Goal: Task Accomplishment & Management: Use online tool/utility

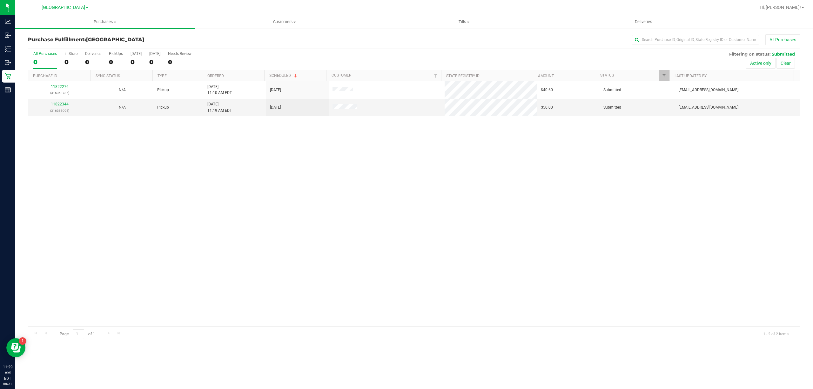
click at [141, 196] on div "11822276 (316363737) N/A Pickup 8/21/2025 11:10 AM EDT 8/21/2025 $40.60 Submitt…" at bounding box center [414, 203] width 772 height 245
click at [134, 155] on div "11822276 (316363737) N/A Pickup 8/21/2025 11:10 AM EDT 8/21/2025 $40.60 Submitt…" at bounding box center [414, 203] width 772 height 245
click at [117, 213] on div "11822276 (316363737) N/A Pickup 8/21/2025 11:10 AM EDT 8/21/2025 $40.60 Submitt…" at bounding box center [414, 203] width 772 height 245
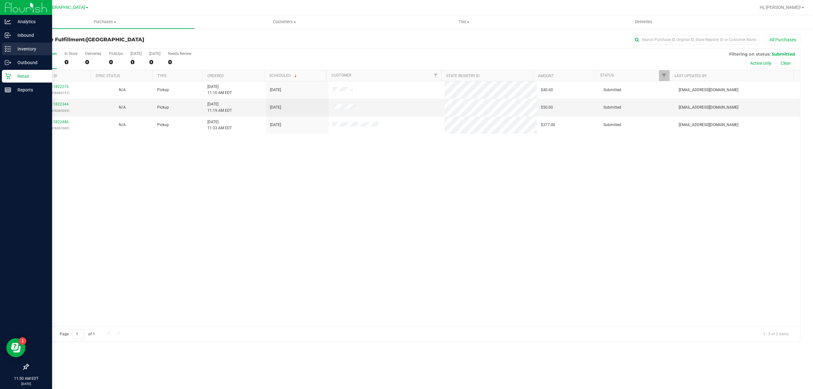
click at [39, 50] on p "Inventory" at bounding box center [30, 49] width 38 height 8
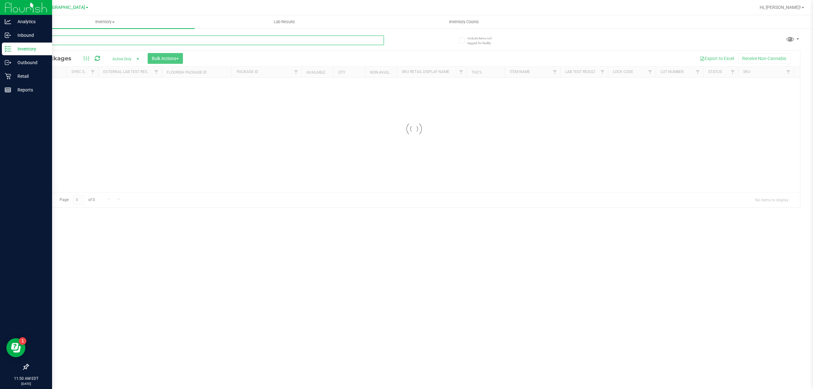
click at [100, 42] on input "text" at bounding box center [206, 41] width 356 height 10
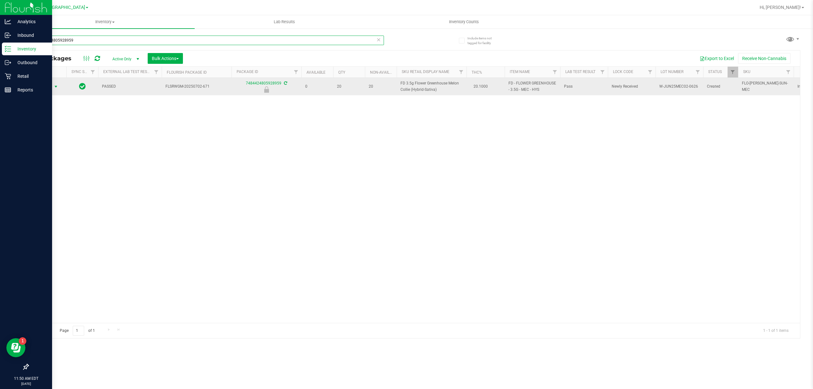
type input "7484424805928959"
click at [49, 86] on span "Action" at bounding box center [43, 86] width 17 height 9
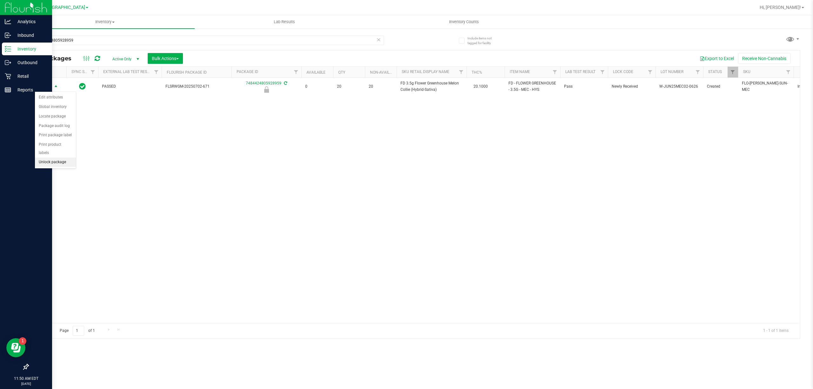
click at [58, 166] on li "Unlock package" at bounding box center [55, 163] width 41 height 10
click at [144, 156] on div "Action Action Adjust qty Create package Edit attributes Global inventory Locate…" at bounding box center [414, 200] width 772 height 245
click at [377, 38] on icon at bounding box center [379, 40] width 4 height 8
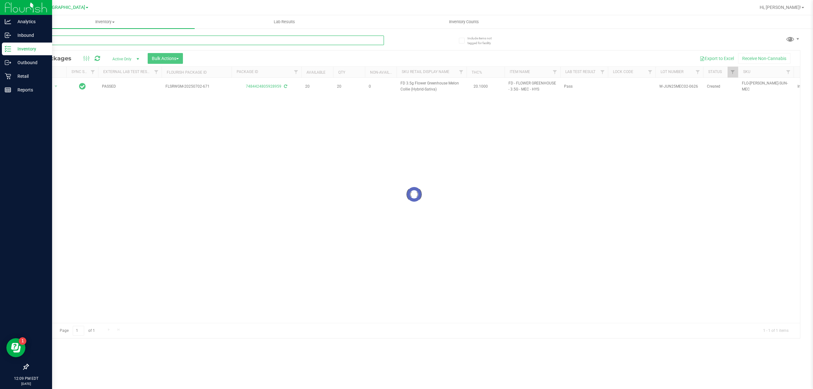
click at [366, 41] on input "text" at bounding box center [206, 41] width 356 height 10
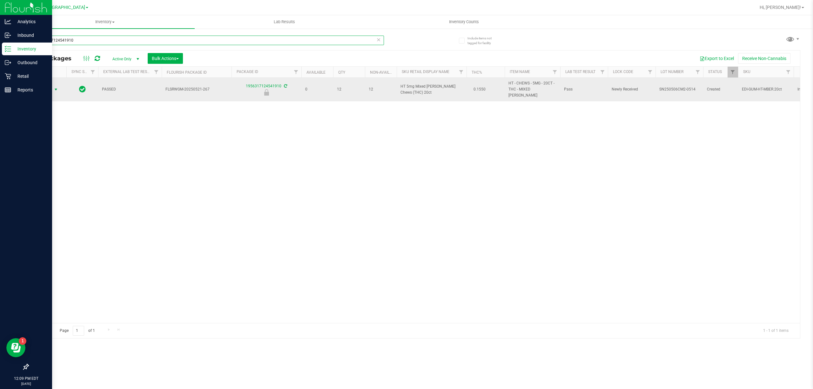
type input "1956317124541910"
click at [52, 85] on span "select" at bounding box center [56, 89] width 8 height 9
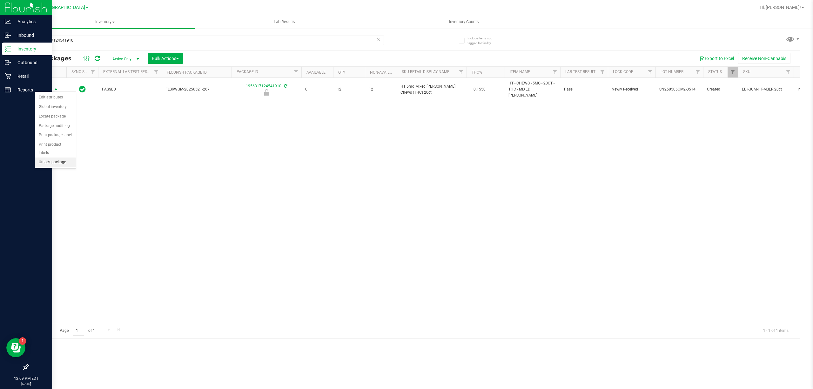
click at [66, 167] on li "Unlock package" at bounding box center [55, 163] width 41 height 10
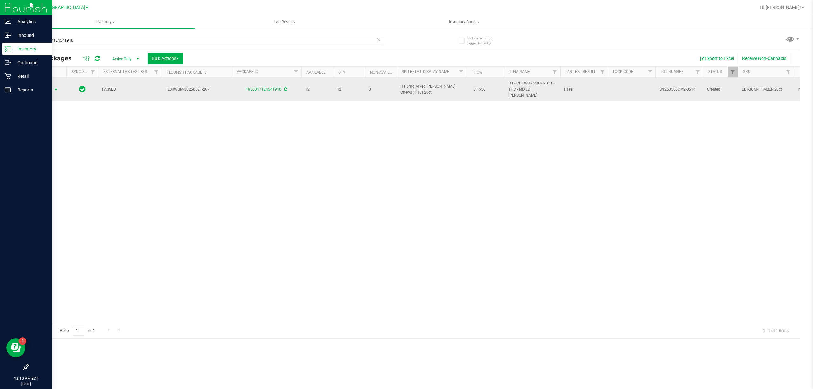
click at [51, 87] on span "Action" at bounding box center [43, 89] width 17 height 9
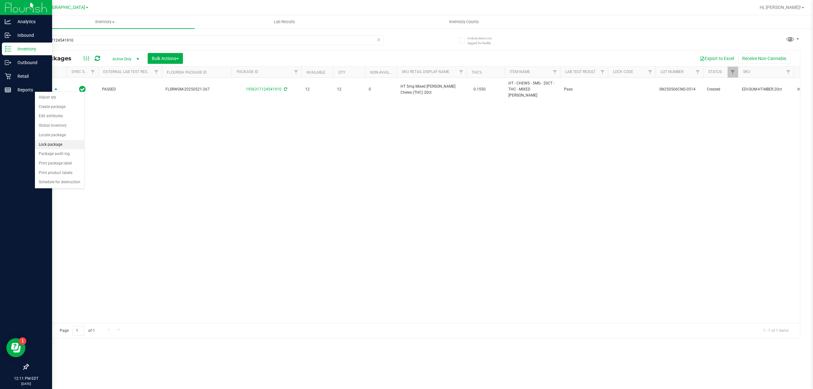
click at [57, 149] on li "Lock package" at bounding box center [59, 145] width 49 height 10
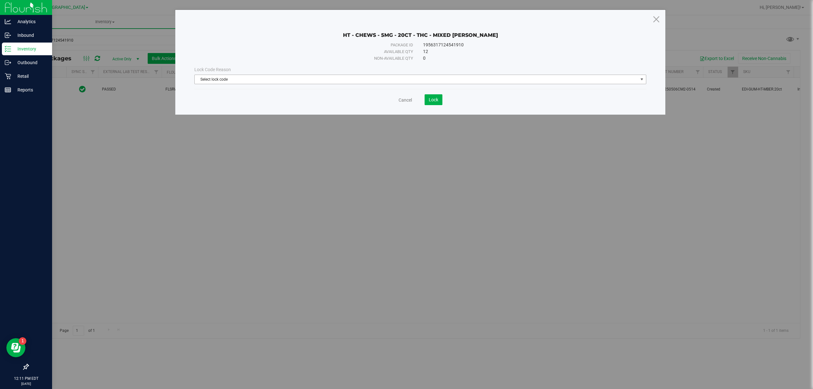
click at [304, 75] on span "Select lock code" at bounding box center [417, 79] width 444 height 9
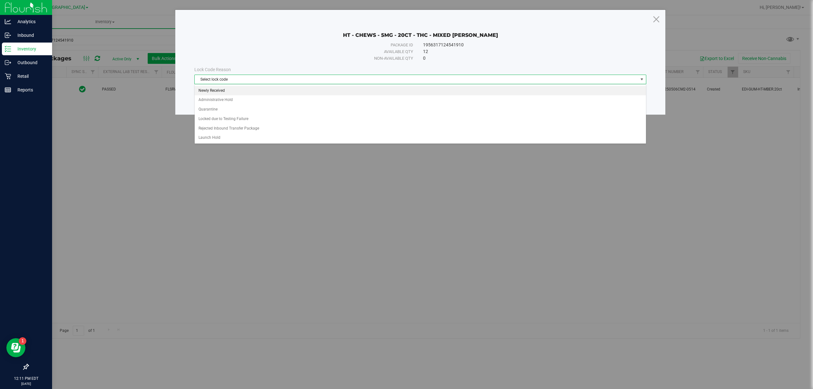
click at [214, 92] on li "Newly Received" at bounding box center [420, 91] width 451 height 10
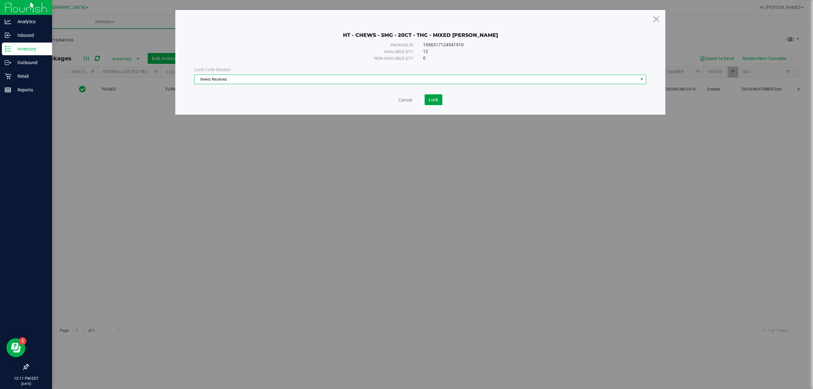
click at [432, 98] on span "Lock" at bounding box center [434, 99] width 10 height 5
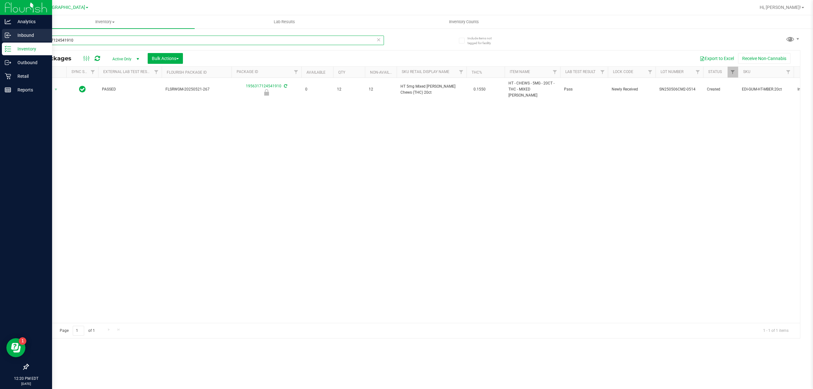
drag, startPoint x: 86, startPoint y: 40, endPoint x: 0, endPoint y: 38, distance: 85.8
click at [0, 39] on div "Analytics Inbound Inventory Outbound Retail Reports 12:20 PM EDT 08/21/2025 08/…" at bounding box center [406, 194] width 813 height 389
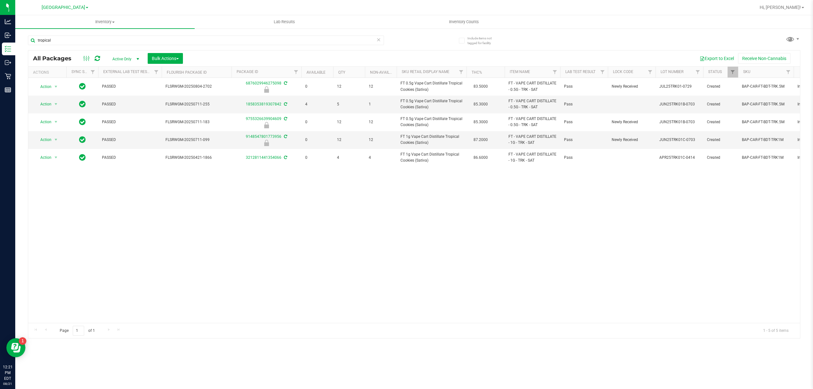
click at [308, 216] on div "Action Action Edit attributes Global inventory Locate package Package audit log…" at bounding box center [414, 200] width 772 height 245
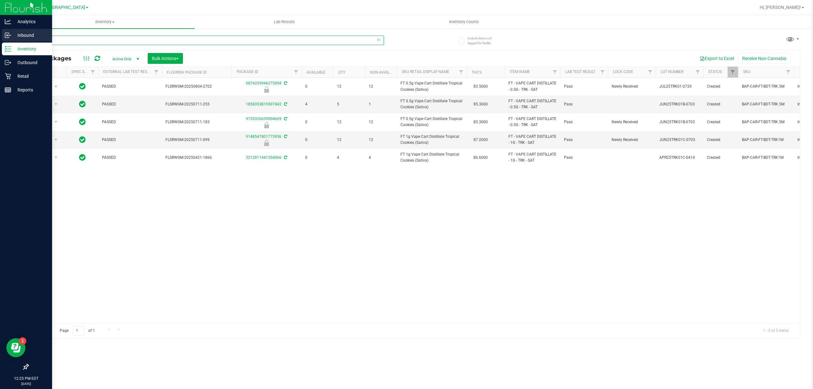
drag, startPoint x: 57, startPoint y: 42, endPoint x: 15, endPoint y: 35, distance: 42.6
click at [15, 35] on div "Include items not tagged for facility tropical All Packages Active Only Active …" at bounding box center [414, 125] width 798 height 194
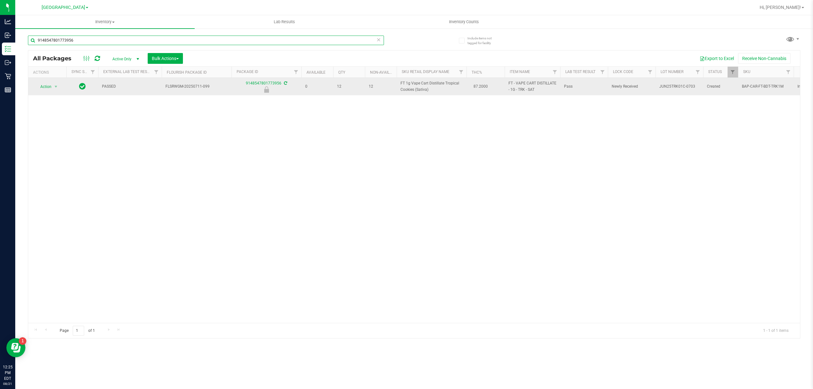
type input "9148547801773956"
click at [52, 85] on span "select" at bounding box center [56, 86] width 8 height 9
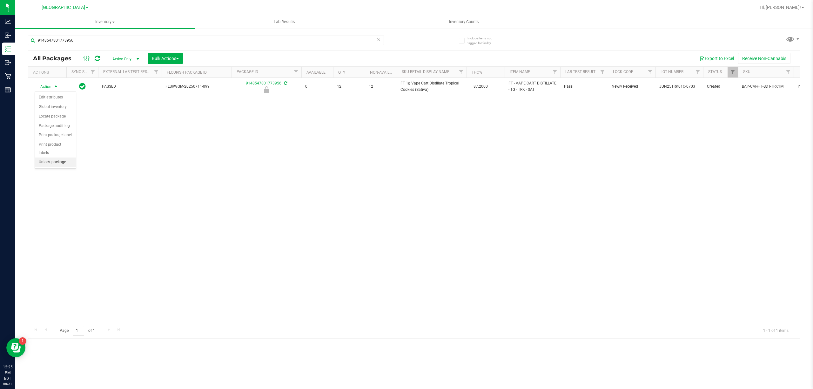
click at [56, 161] on li "Unlock package" at bounding box center [55, 163] width 41 height 10
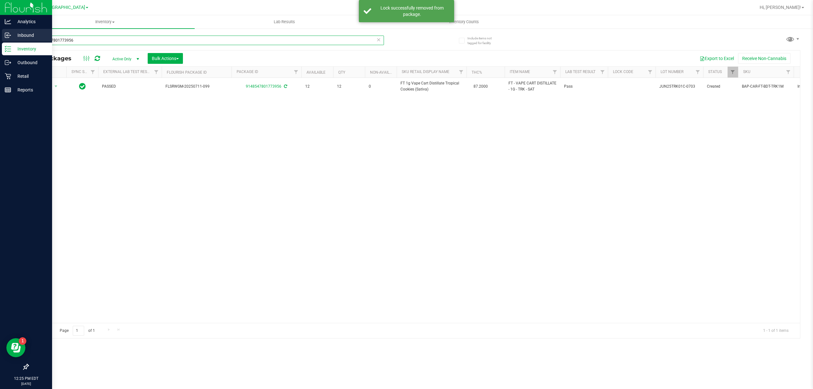
drag, startPoint x: 88, startPoint y: 40, endPoint x: 0, endPoint y: 38, distance: 88.4
click at [0, 38] on div "Analytics Inbound Inventory Outbound Retail Reports 12:25 PM EDT 08/21/2025 08/…" at bounding box center [406, 194] width 813 height 389
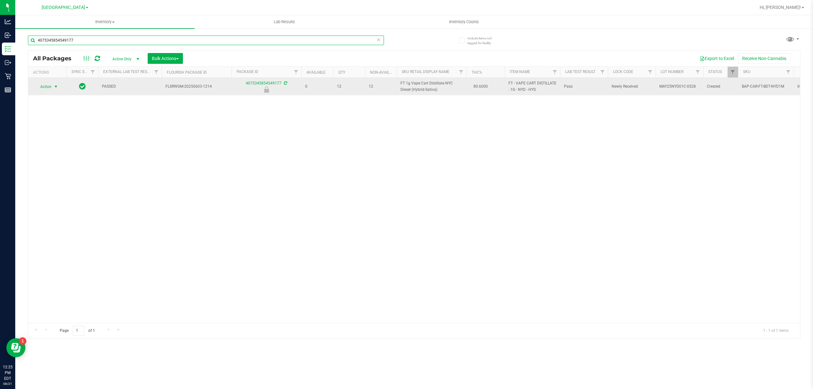
type input "4075345854549177"
click at [50, 86] on span "Action" at bounding box center [43, 86] width 17 height 9
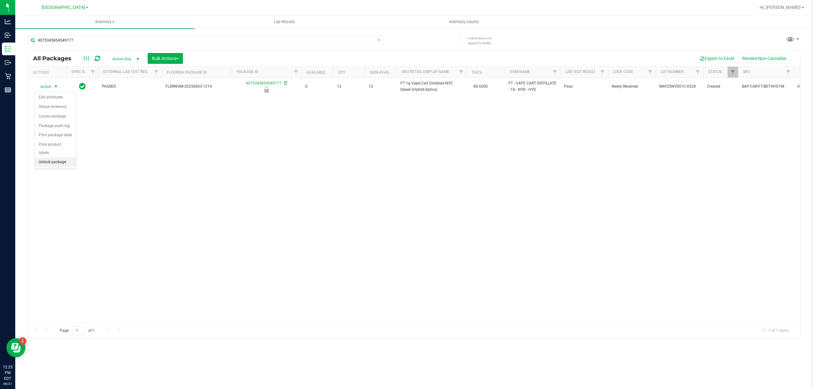
click at [49, 161] on li "Unlock package" at bounding box center [55, 163] width 41 height 10
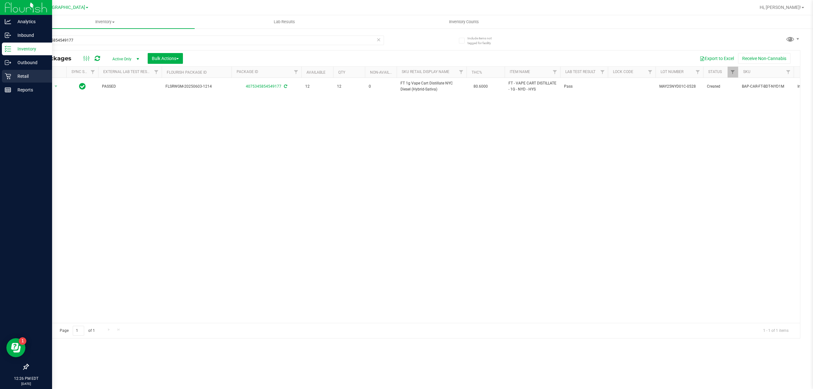
click at [18, 72] on p "Retail" at bounding box center [30, 76] width 38 height 8
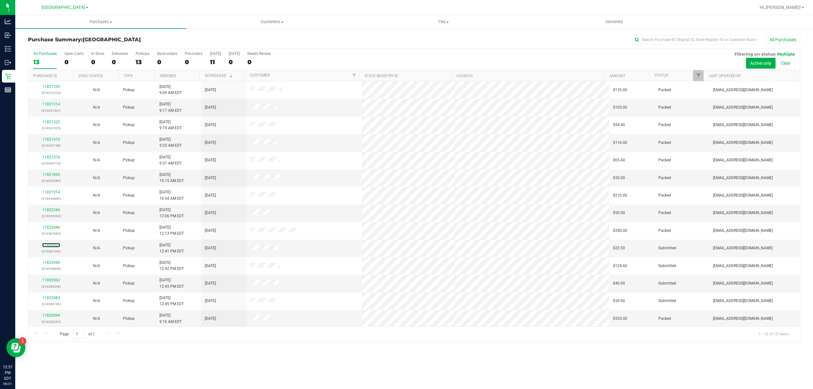
click at [55, 247] on link "11822937" at bounding box center [51, 245] width 18 height 4
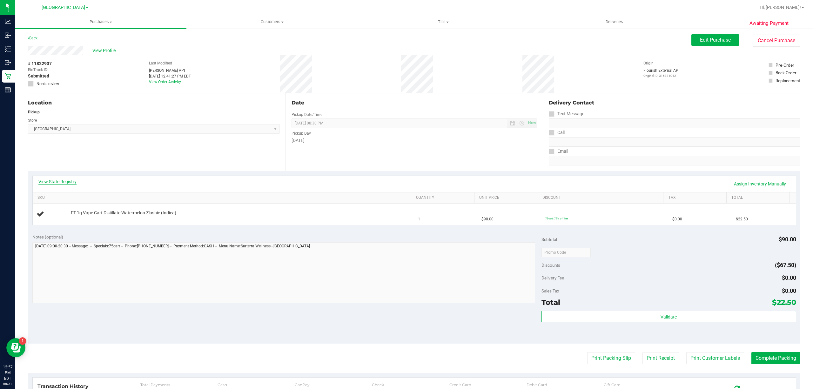
click at [61, 184] on link "View State Registry" at bounding box center [57, 182] width 38 height 6
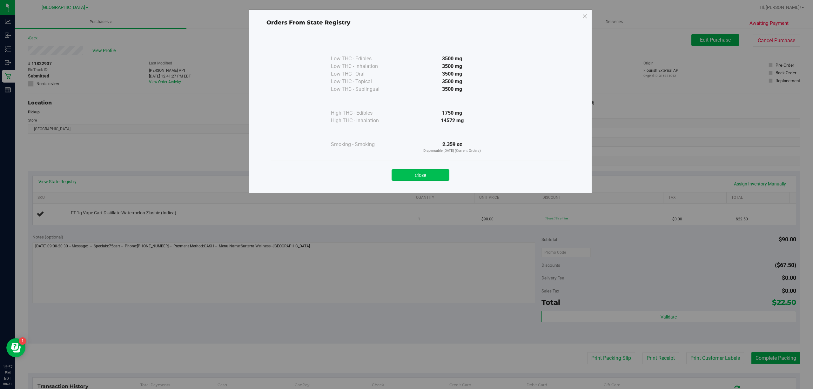
click at [425, 180] on button "Close" at bounding box center [421, 174] width 58 height 11
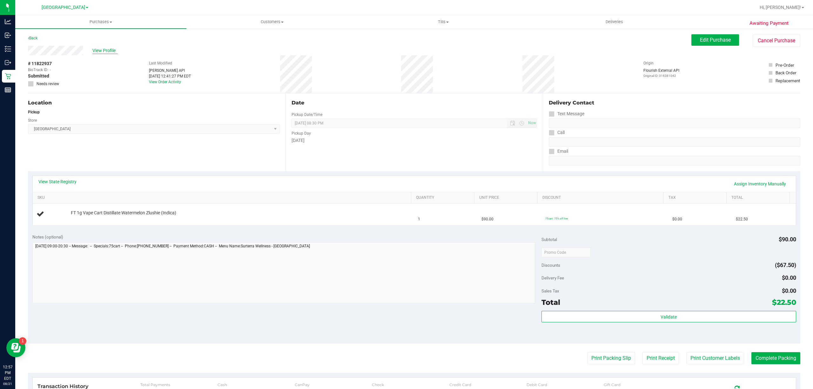
click at [100, 49] on span "View Profile" at bounding box center [104, 50] width 25 height 7
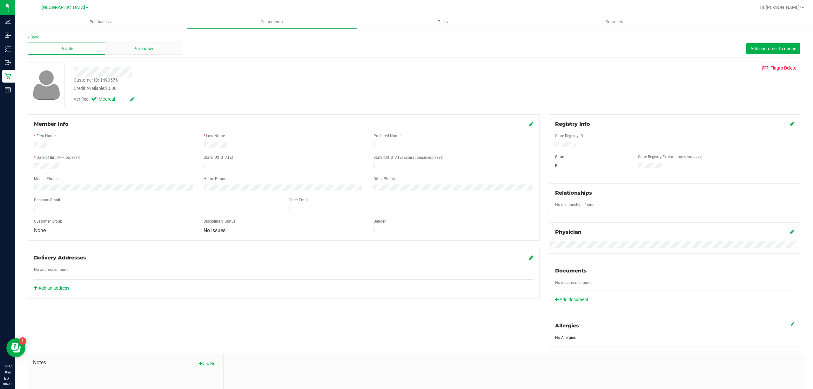
click at [139, 53] on div "Purchases" at bounding box center [143, 49] width 77 height 12
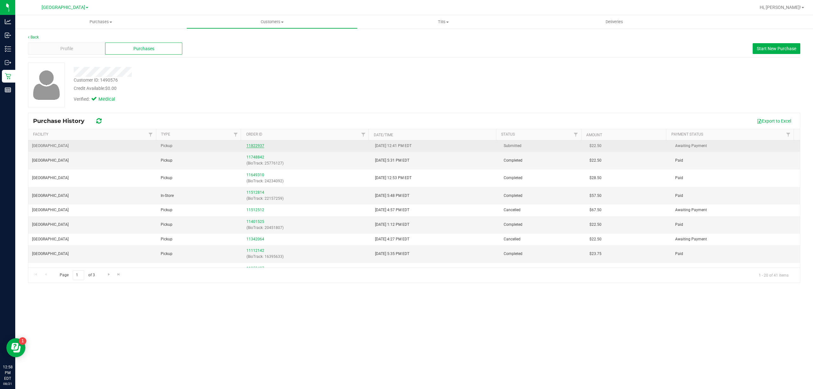
click at [256, 148] on link "11822937" at bounding box center [256, 146] width 18 height 4
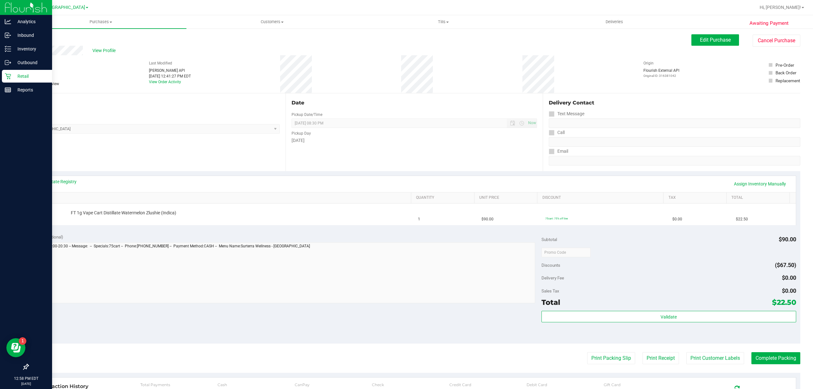
click at [10, 79] on icon at bounding box center [8, 76] width 6 height 6
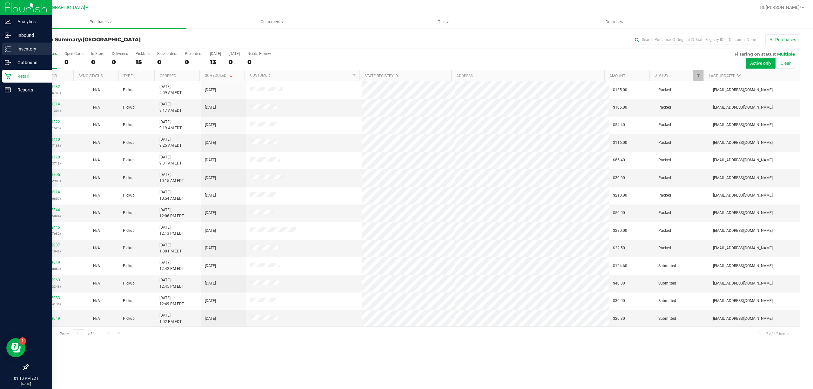
click at [27, 48] on p "Inventory" at bounding box center [30, 49] width 38 height 8
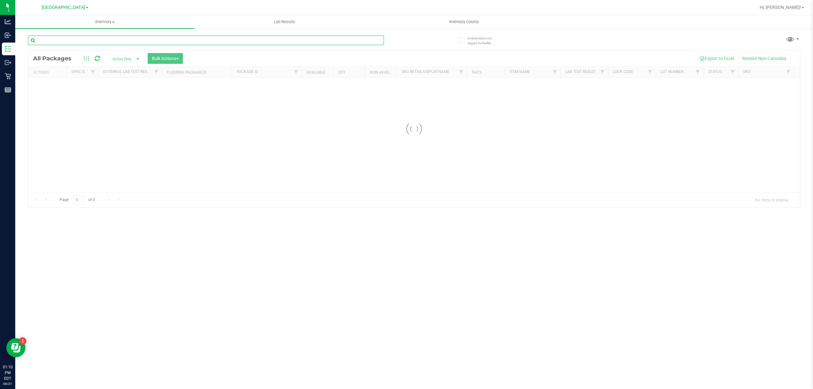
click at [74, 39] on input "text" at bounding box center [206, 41] width 356 height 10
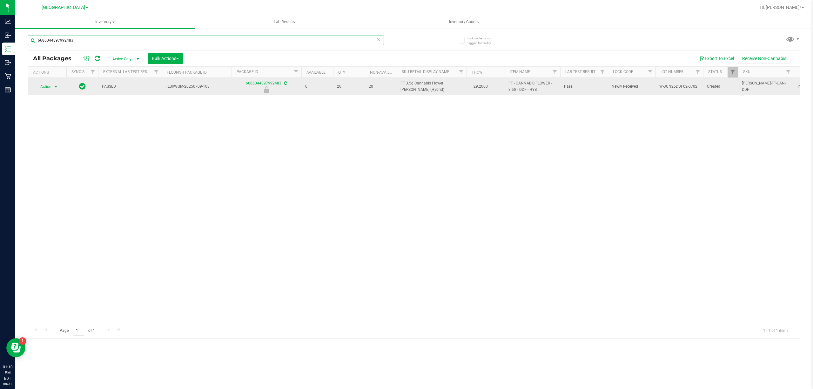
type input "6686044897992483"
click at [47, 87] on span "Action" at bounding box center [43, 86] width 17 height 9
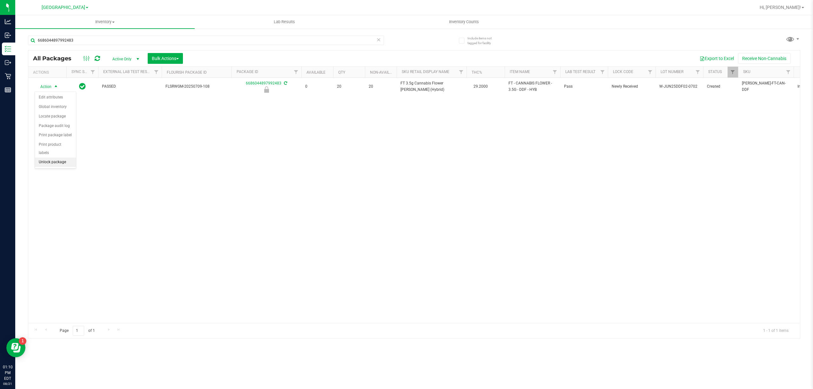
click at [59, 166] on li "Unlock package" at bounding box center [55, 163] width 41 height 10
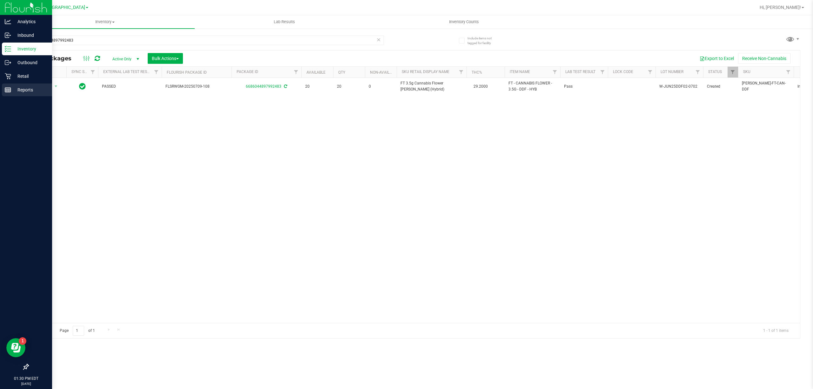
click at [31, 88] on p "Reports" at bounding box center [30, 90] width 38 height 8
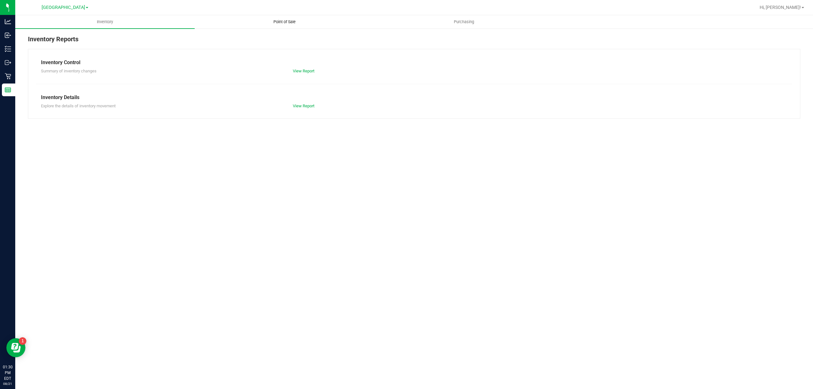
click at [295, 25] on uib-tab-heading "Point of Sale" at bounding box center [284, 22] width 179 height 13
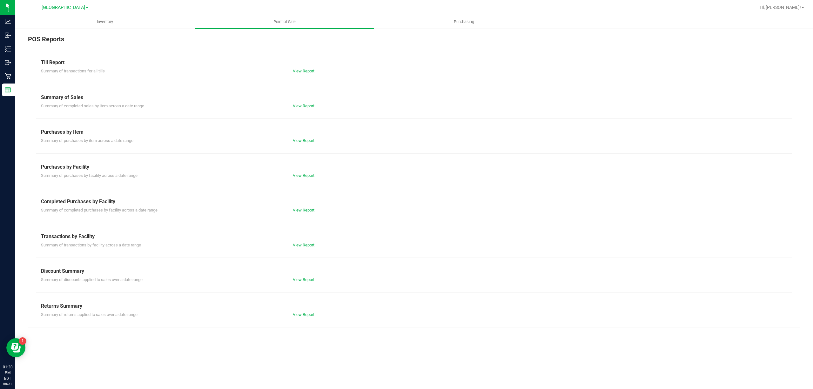
click at [306, 244] on link "View Report" at bounding box center [304, 245] width 22 height 5
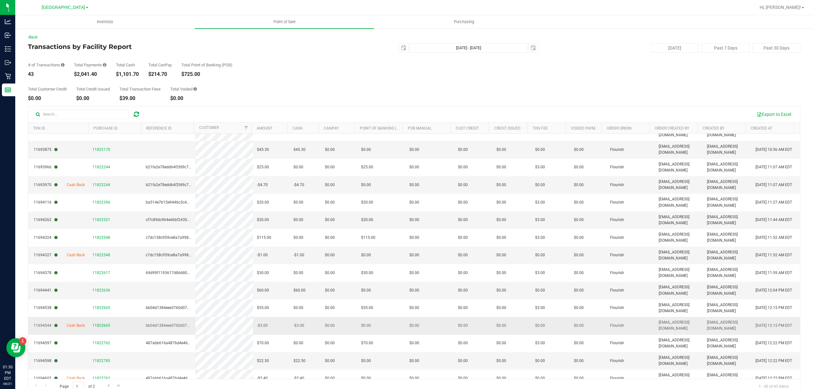
scroll to position [285, 0]
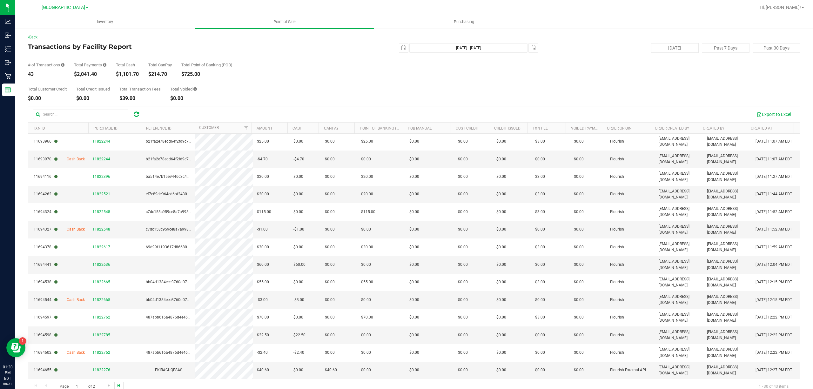
click at [119, 384] on span "Go to the last page" at bounding box center [118, 385] width 5 height 5
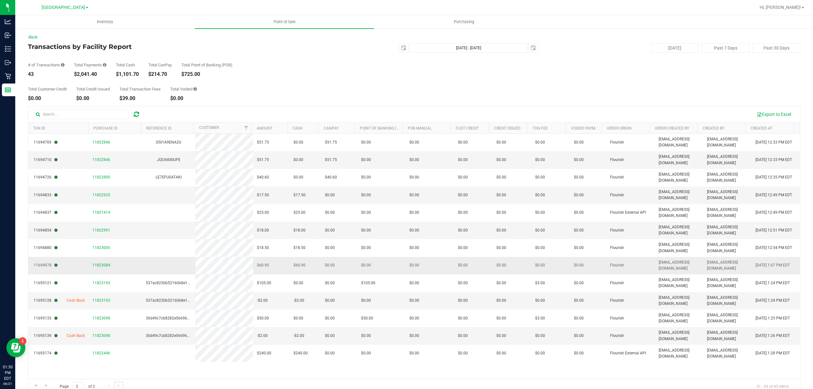
scroll to position [0, 0]
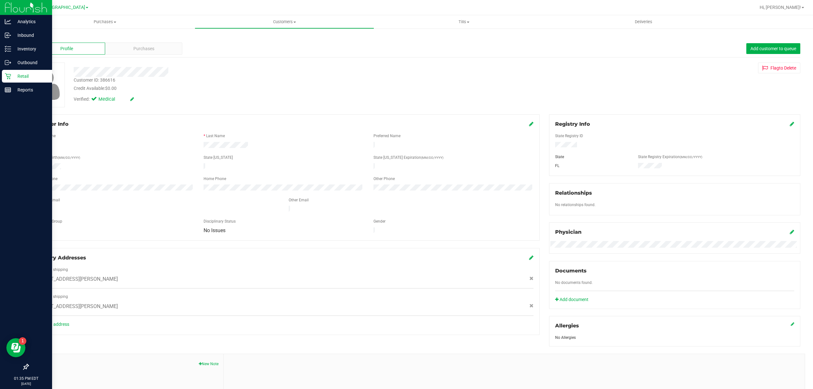
click at [16, 77] on p "Retail" at bounding box center [30, 76] width 38 height 8
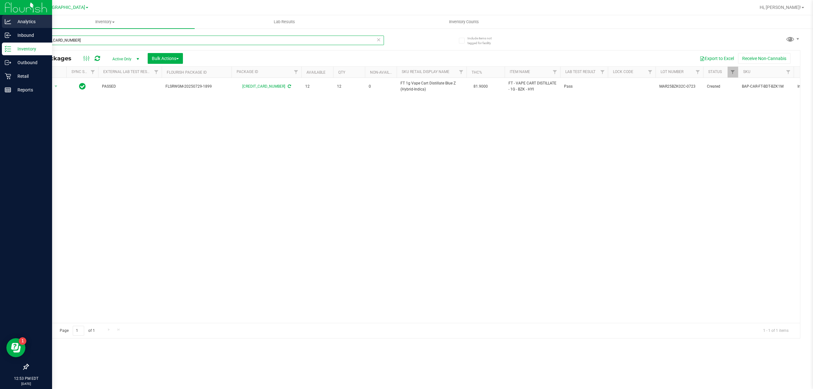
drag, startPoint x: 86, startPoint y: 41, endPoint x: 0, endPoint y: 21, distance: 88.0
click at [0, 22] on div "Analytics Inbound Inventory Outbound Retail Reports 12:53 PM EDT [DATE] 08/21 […" at bounding box center [406, 194] width 813 height 389
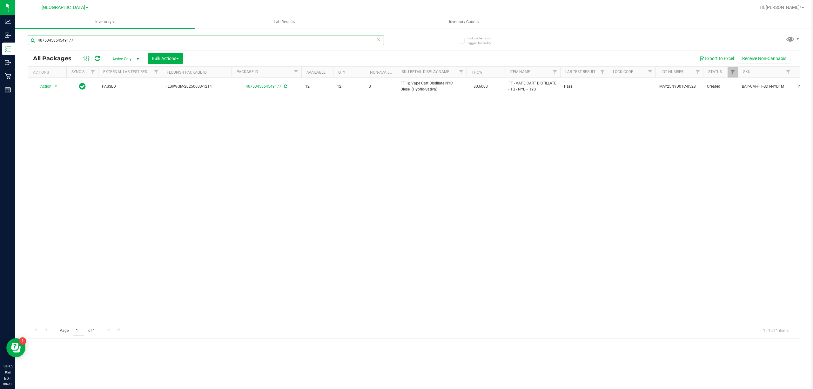
type input "4075345854549177"
click at [97, 168] on div "Action Action Adjust qty Create package Edit attributes Global inventory Locate…" at bounding box center [414, 200] width 772 height 245
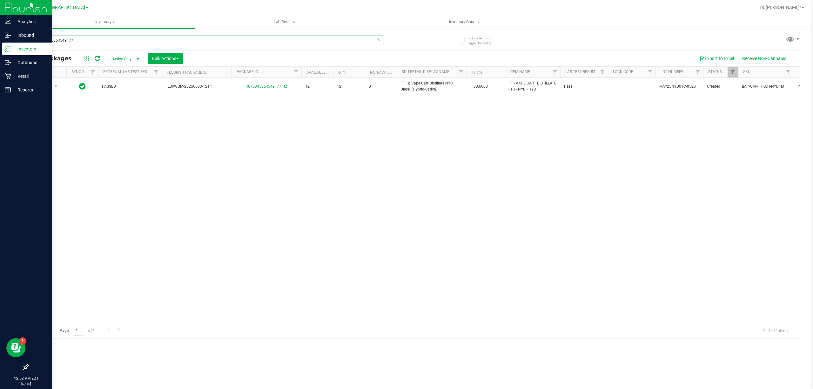
click at [0, 53] on div "Analytics Inbound Inventory Outbound Retail Reports 12:53 PM EDT [DATE] 08/21 […" at bounding box center [406, 194] width 813 height 389
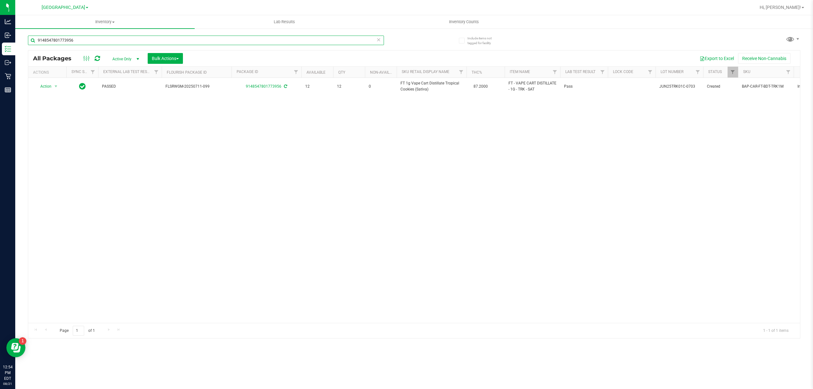
type input "9148547801773956"
click at [416, 233] on div "Action Action Adjust qty Create package Edit attributes Global inventory Locate…" at bounding box center [414, 200] width 772 height 245
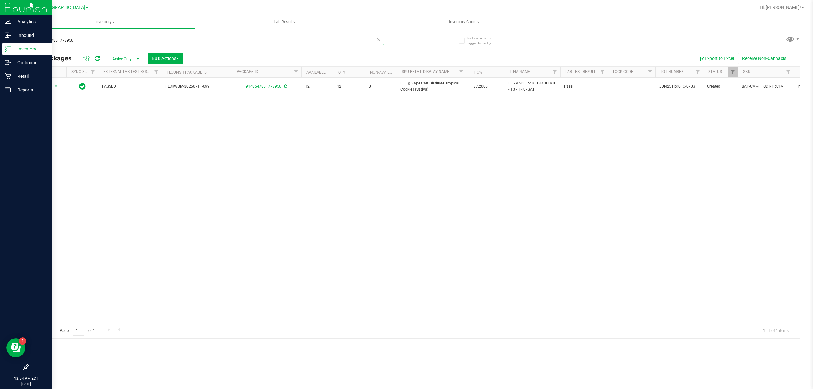
drag, startPoint x: 90, startPoint y: 40, endPoint x: 0, endPoint y: 7, distance: 95.5
click at [0, 22] on div "Analytics Inbound Inventory Outbound Retail Reports 12:54 PM EDT [DATE] 08/21 […" at bounding box center [406, 194] width 813 height 389
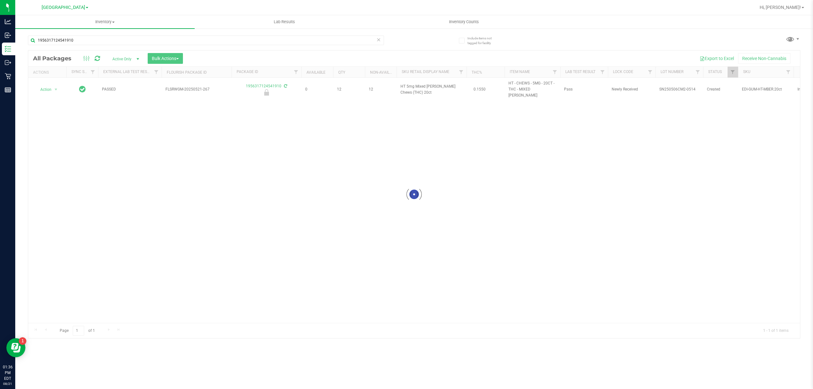
type input "1956317124541910"
click at [50, 88] on span "Action" at bounding box center [43, 89] width 17 height 9
click at [44, 164] on li "Unlock package" at bounding box center [55, 163] width 41 height 10
